Goal: Task Accomplishment & Management: Complete application form

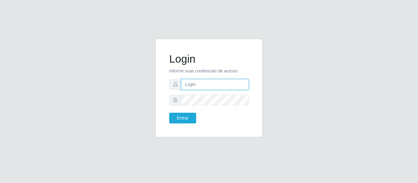
click at [187, 88] on input "text" at bounding box center [215, 84] width 68 height 11
click at [188, 86] on input "text" at bounding box center [215, 84] width 68 height 11
type input "f"
type input "F"
type input "[EMAIL_ADDRESS][DOMAIN_NAME]"
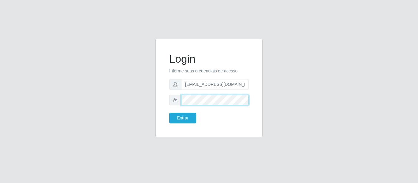
click at [169, 113] on button "Entrar" at bounding box center [182, 118] width 27 height 11
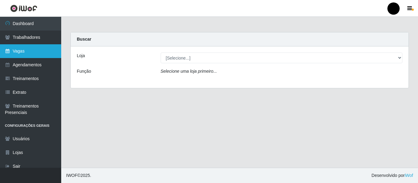
click at [34, 54] on link "Vagas" at bounding box center [30, 51] width 61 height 14
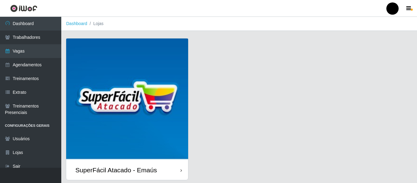
click at [136, 119] on img at bounding box center [127, 100] width 122 height 122
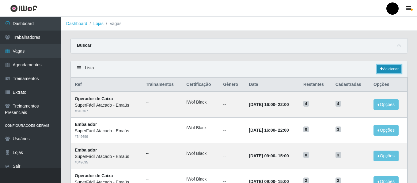
click at [390, 67] on link "Adicionar" at bounding box center [389, 69] width 24 height 9
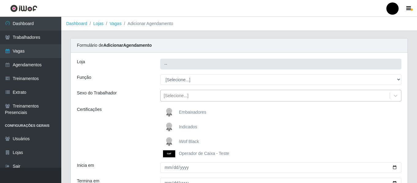
type input "SuperFácil Atacado - Emaús"
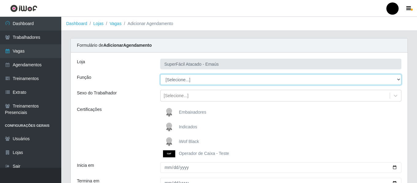
click at [182, 81] on select "[Selecione...] Auxiliar de Estacionamento Auxiliar de Estacionamento + Auxiliar…" at bounding box center [280, 79] width 241 height 11
click at [160, 74] on select "[Selecione...] Auxiliar de Estacionamento Auxiliar de Estacionamento + Auxiliar…" at bounding box center [280, 79] width 241 height 11
click at [397, 79] on select "[Selecione...] Auxiliar de Estacionamento Auxiliar de Estacionamento + Auxiliar…" at bounding box center [280, 79] width 241 height 11
select select "73"
click at [160, 74] on select "[Selecione...] Auxiliar de Estacionamento Auxiliar de Estacionamento + Auxiliar…" at bounding box center [280, 79] width 241 height 11
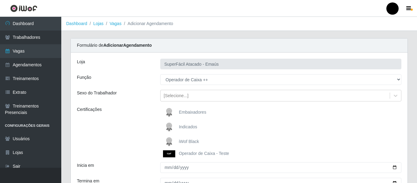
click at [173, 141] on img at bounding box center [170, 142] width 15 height 12
click at [0, 0] on input "iWof Black" at bounding box center [0, 0] width 0 height 0
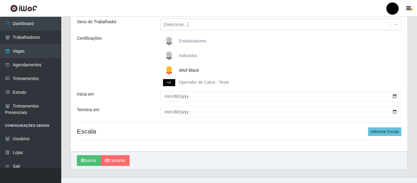
scroll to position [81, 0]
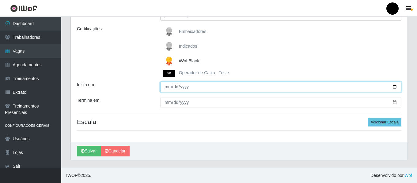
click at [394, 86] on input "Inicia em" at bounding box center [280, 87] width 241 height 11
type input "[DATE]"
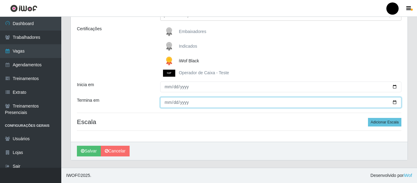
click at [394, 102] on input "Termina em" at bounding box center [280, 102] width 241 height 11
type input "[DATE]"
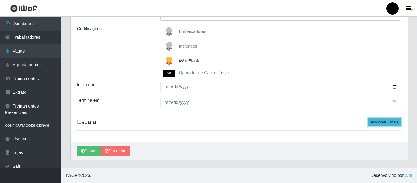
click at [390, 120] on button "Adicionar Escala" at bounding box center [384, 122] width 33 height 9
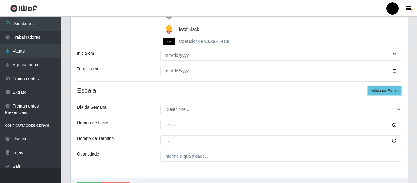
scroll to position [142, 0]
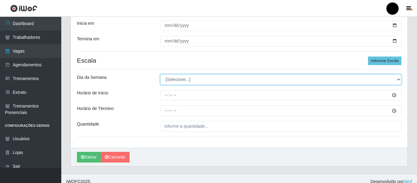
click at [174, 82] on select "[Selecione...] Segunda Terça Quarta Quinta Sexta Sábado Domingo" at bounding box center [280, 79] width 241 height 11
select select "2"
click at [160, 74] on select "[Selecione...] Segunda Terça Quarta Quinta Sexta Sábado Domingo" at bounding box center [280, 79] width 241 height 11
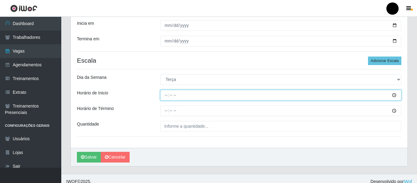
click at [165, 97] on input "Horário de Inicio" at bounding box center [280, 95] width 241 height 11
type input "16:00"
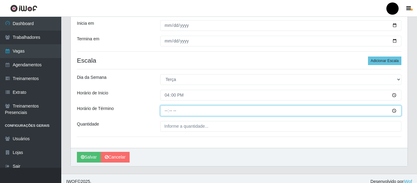
click at [166, 111] on input "Horário de Término" at bounding box center [280, 111] width 241 height 11
type input "22:00"
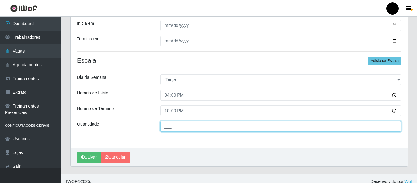
click at [176, 123] on input "___" at bounding box center [280, 126] width 241 height 11
click at [168, 132] on input "___" at bounding box center [280, 126] width 241 height 11
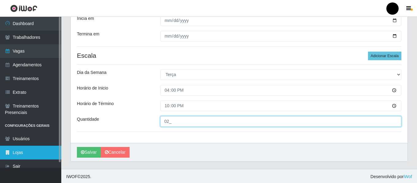
scroll to position [149, 0]
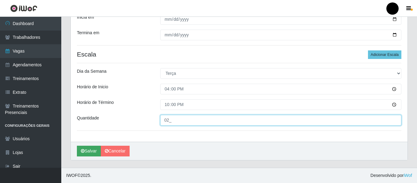
type input "02_"
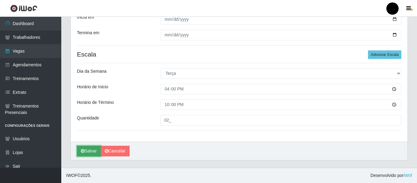
click at [89, 150] on button "Salvar" at bounding box center [89, 151] width 24 height 11
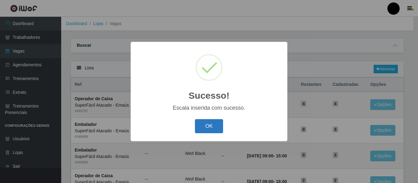
click at [208, 124] on button "OK" at bounding box center [209, 126] width 28 height 14
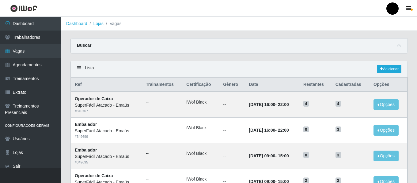
drag, startPoint x: 396, startPoint y: 41, endPoint x: 402, endPoint y: 51, distance: 11.4
click at [396, 41] on div "Buscar" at bounding box center [239, 46] width 336 height 15
click at [400, 48] on icon at bounding box center [398, 45] width 4 height 4
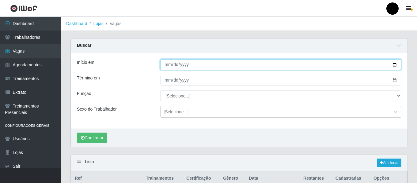
click at [395, 65] on input "Início em" at bounding box center [280, 64] width 241 height 11
type input "[DATE]"
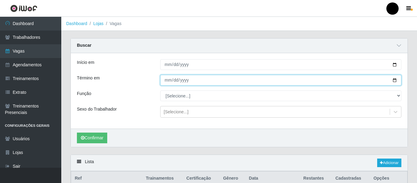
drag, startPoint x: 393, startPoint y: 82, endPoint x: 233, endPoint y: 107, distance: 162.6
click at [393, 82] on input "Término em" at bounding box center [280, 80] width 241 height 11
type input "[DATE]"
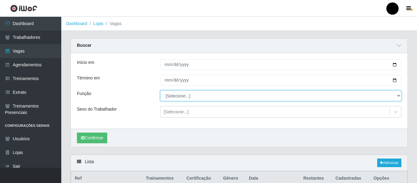
click at [180, 96] on select "[Selecione...] Auxiliar de Estacionamento Auxiliar de Estacionamento + Auxiliar…" at bounding box center [280, 96] width 241 height 11
select select "73"
click at [160, 91] on select "[Selecione...] Auxiliar de Estacionamento Auxiliar de Estacionamento + Auxiliar…" at bounding box center [280, 96] width 241 height 11
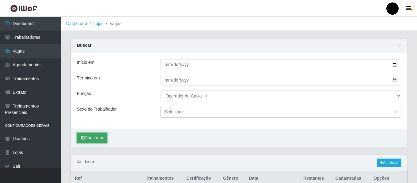
click at [83, 140] on icon "submit" at bounding box center [83, 138] width 4 height 4
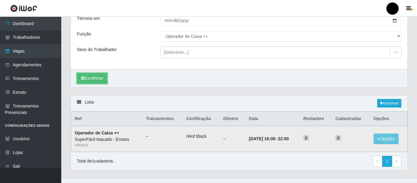
scroll to position [70, 0]
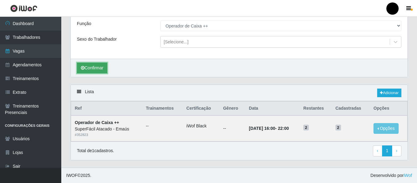
click at [104, 69] on button "Confirmar" at bounding box center [92, 68] width 30 height 11
click at [97, 69] on button "Confirmar" at bounding box center [92, 68] width 30 height 11
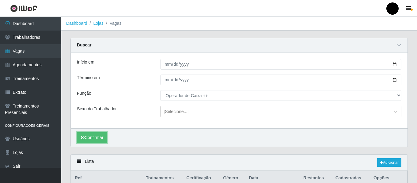
scroll to position [0, 0]
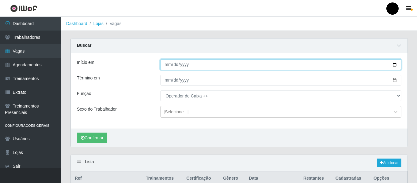
click at [394, 64] on input "[DATE]" at bounding box center [280, 64] width 241 height 11
type input "[DATE]"
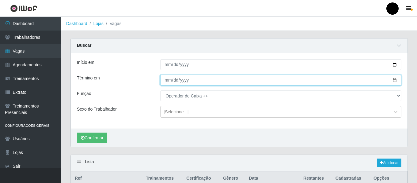
click at [394, 80] on input "[DATE]" at bounding box center [280, 80] width 241 height 11
type input "[DATE]"
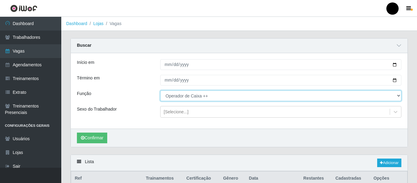
click at [397, 99] on select "[Selecione...] Auxiliar de Estacionamento Auxiliar de Estacionamento + Auxiliar…" at bounding box center [280, 96] width 241 height 11
select select "22"
click at [160, 91] on select "[Selecione...] Auxiliar de Estacionamento Auxiliar de Estacionamento + Auxiliar…" at bounding box center [280, 96] width 241 height 11
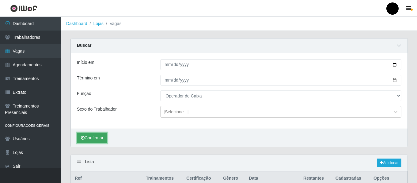
click at [102, 138] on button "Confirmar" at bounding box center [92, 138] width 30 height 11
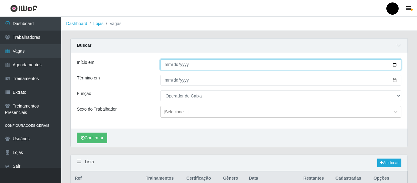
click at [394, 65] on input "[DATE]" at bounding box center [280, 64] width 241 height 11
type input "[DATE]"
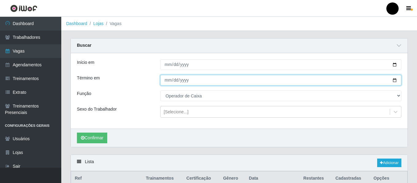
click at [394, 79] on input "[DATE]" at bounding box center [280, 80] width 241 height 11
type input "[DATE]"
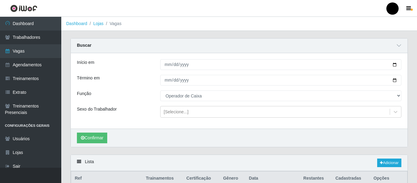
click at [209, 102] on div "Início em [DATE] Término em [DATE] Função [Selecione...] Auxiliar de Estacionam…" at bounding box center [239, 91] width 336 height 76
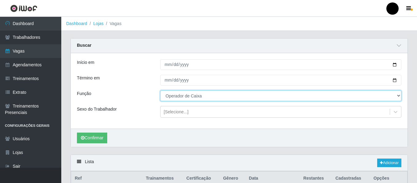
click at [208, 99] on select "[Selecione...] Auxiliar de Estacionamento Auxiliar de Estacionamento + Auxiliar…" at bounding box center [280, 96] width 241 height 11
select select "73"
click at [160, 91] on select "[Selecione...] Auxiliar de Estacionamento Auxiliar de Estacionamento + Auxiliar…" at bounding box center [280, 96] width 241 height 11
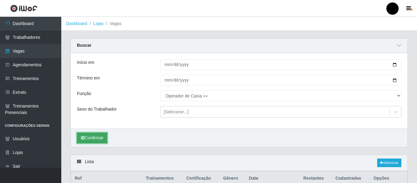
click at [89, 137] on button "Confirmar" at bounding box center [92, 138] width 30 height 11
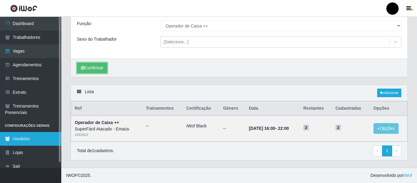
scroll to position [6, 0]
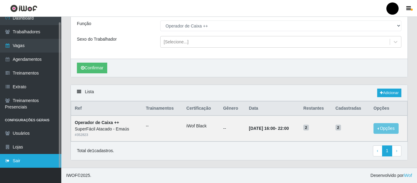
click at [17, 159] on link "Sair" at bounding box center [30, 161] width 61 height 14
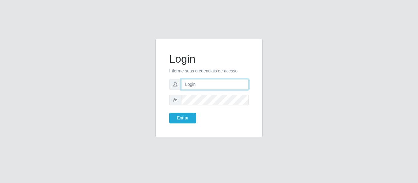
click at [216, 82] on input "text" at bounding box center [215, 84] width 68 height 11
